Goal: Task Accomplishment & Management: Manage account settings

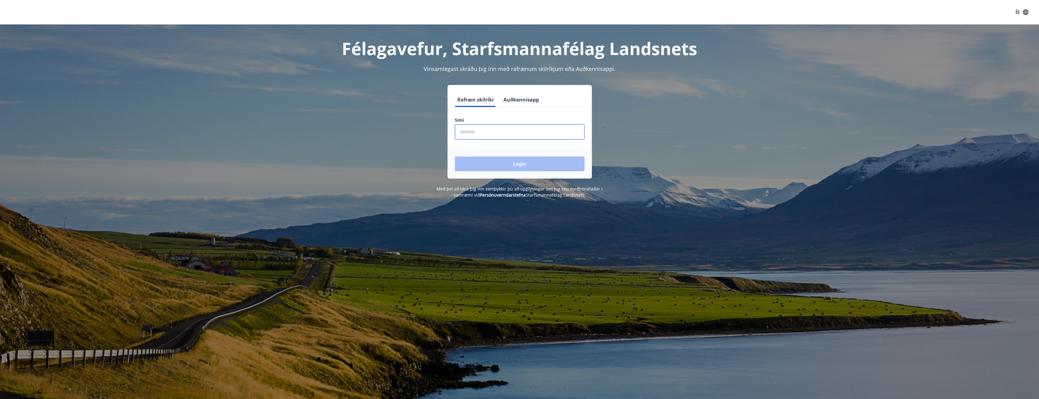
click at [491, 134] on input "phone" at bounding box center [520, 131] width 130 height 15
type input "********"
click at [509, 163] on button "Login" at bounding box center [520, 163] width 130 height 15
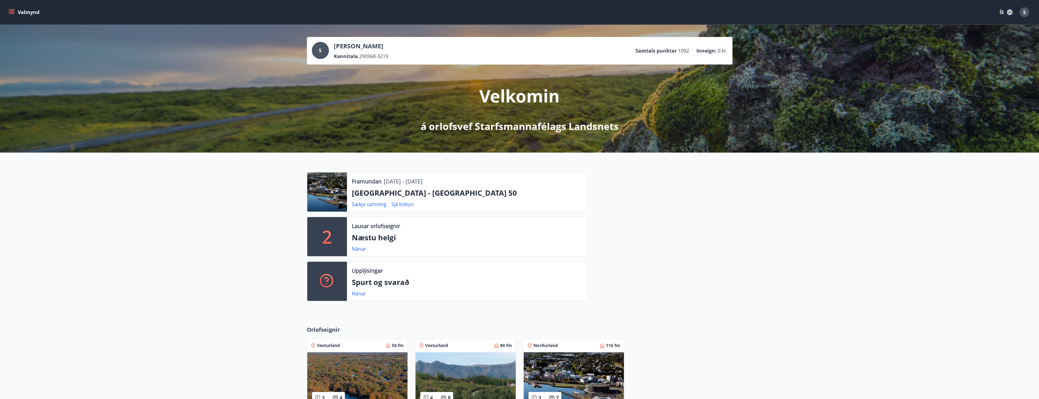
click at [401, 203] on link "Sjá bókun" at bounding box center [402, 204] width 23 height 7
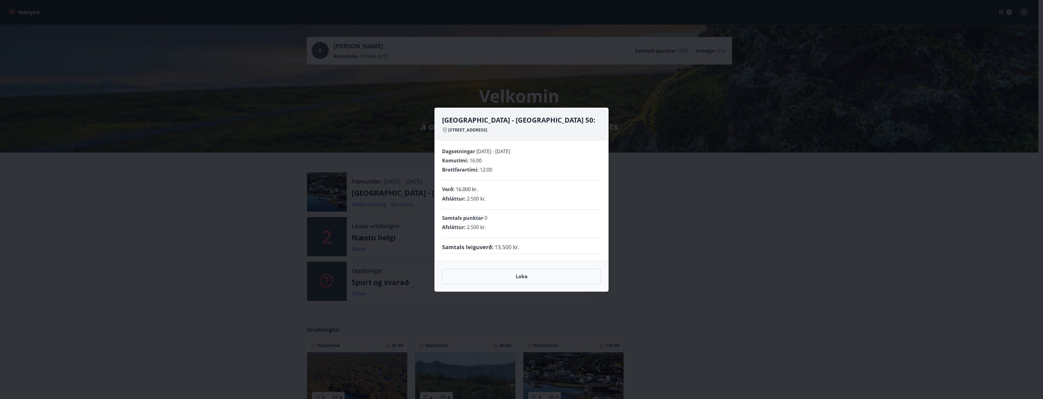
click at [259, 175] on div "[GEOGRAPHIC_DATA] - [GEOGRAPHIC_DATA] 50: [GEOGRAPHIC_DATA] 50, 600 Akureyri Da…" at bounding box center [521, 199] width 1043 height 399
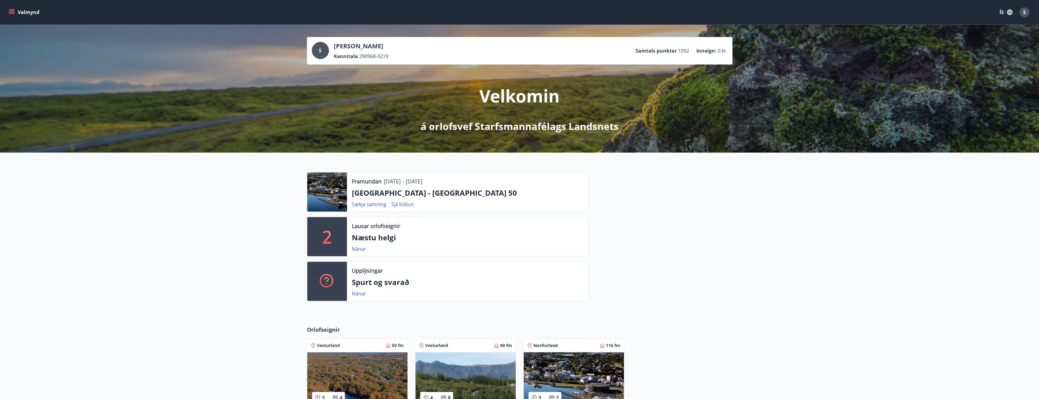
click at [362, 203] on link "Sækja samning" at bounding box center [369, 204] width 35 height 7
